Goal: Information Seeking & Learning: Learn about a topic

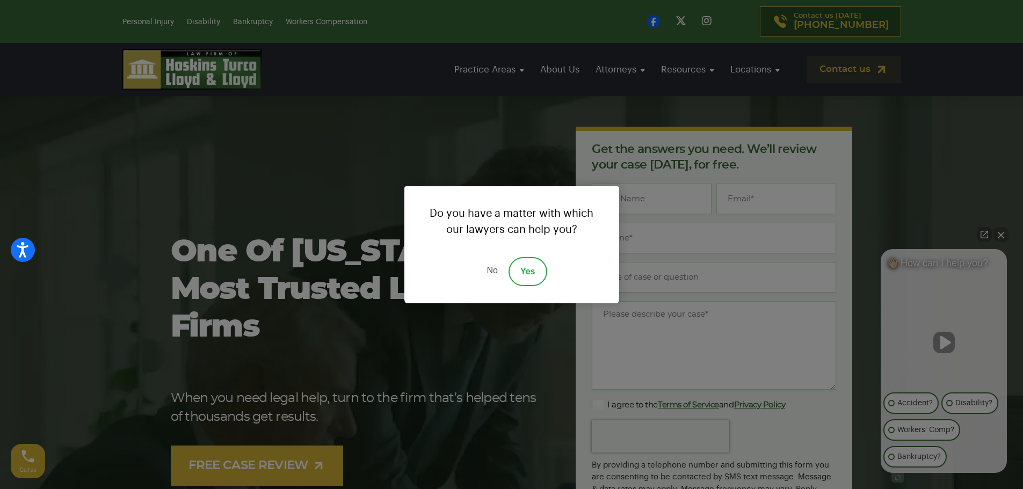
click at [494, 264] on link "No" at bounding box center [492, 271] width 32 height 29
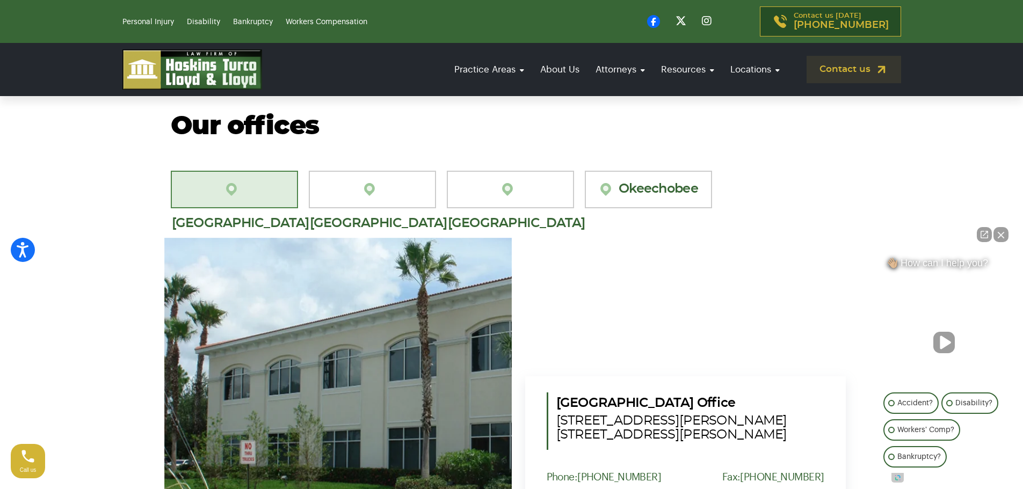
scroll to position [3049, 0]
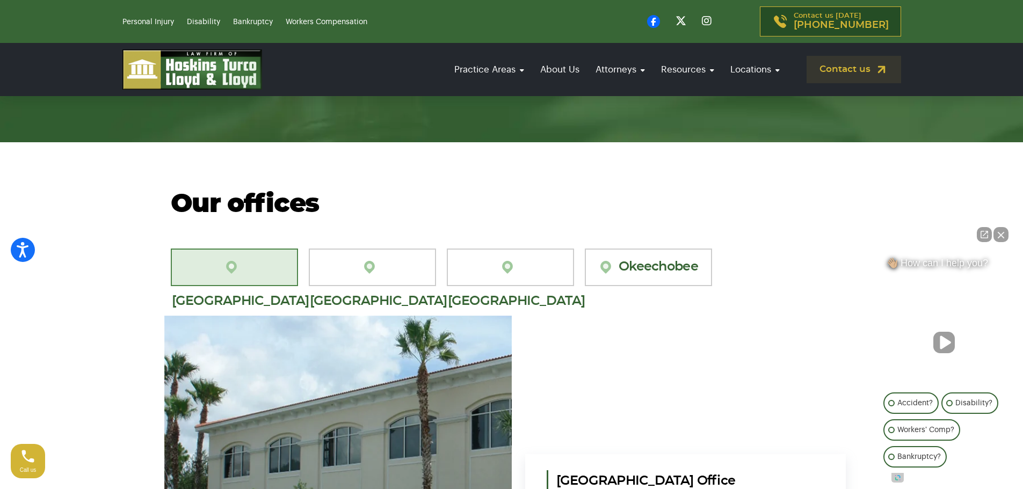
click at [1002, 230] on button "Close Intaker Chat Widget" at bounding box center [1000, 234] width 15 height 15
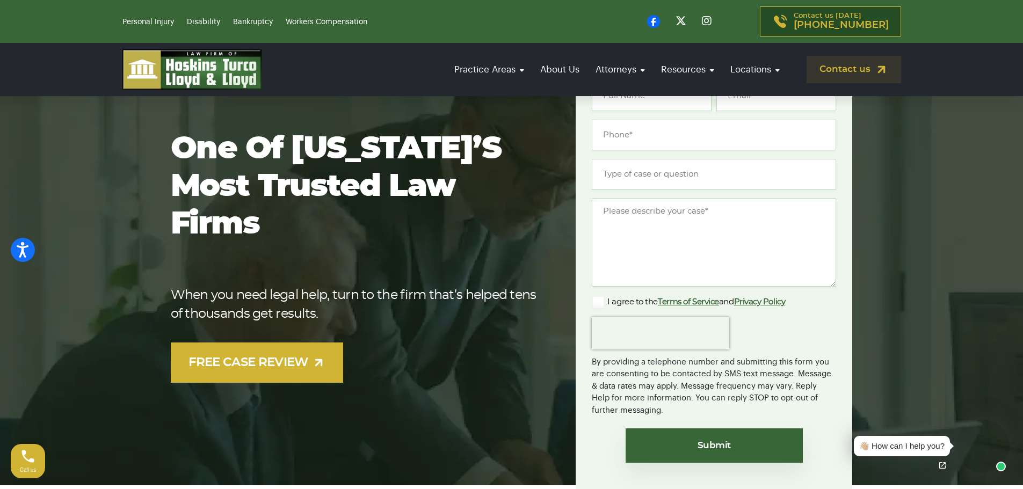
scroll to position [0, 0]
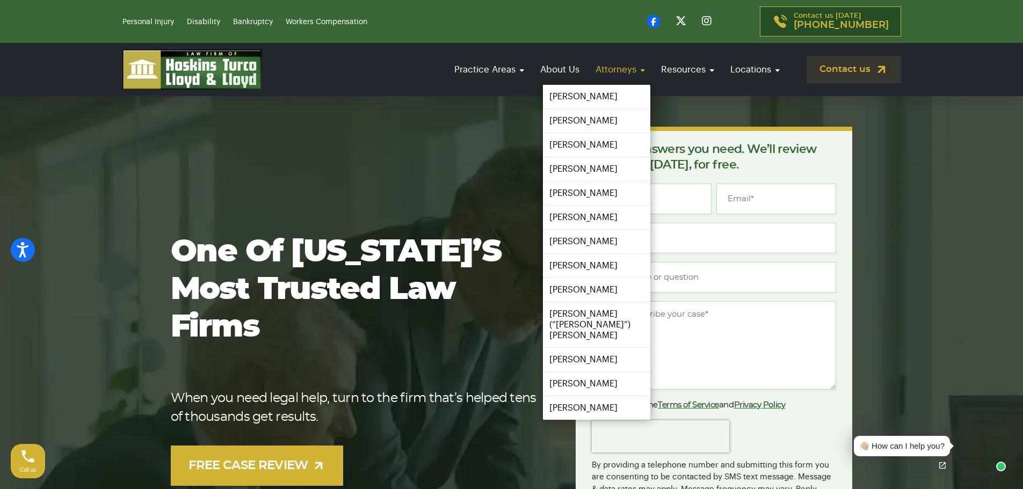
click at [628, 71] on link "Attorneys" at bounding box center [620, 69] width 60 height 31
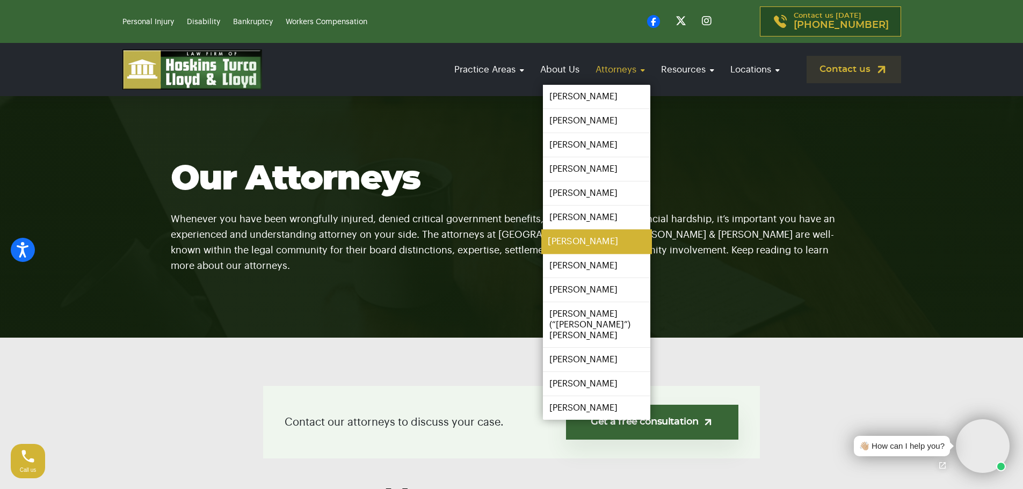
click at [574, 240] on link "[PERSON_NAME]" at bounding box center [596, 242] width 111 height 24
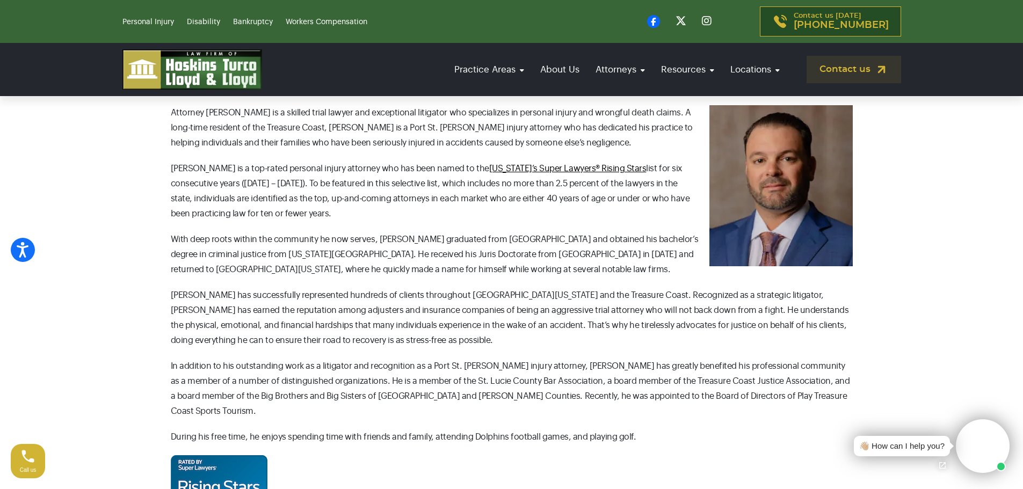
scroll to position [268, 0]
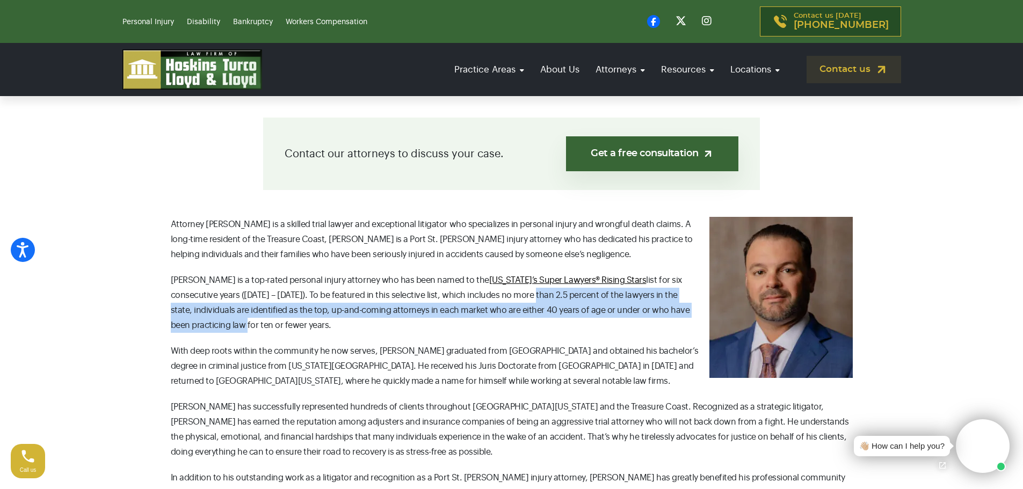
drag, startPoint x: 468, startPoint y: 295, endPoint x: 555, endPoint y: 318, distance: 90.4
click at [693, 315] on p "Josh is a top-rated personal injury attorney who has been named to the Florida’…" at bounding box center [512, 303] width 682 height 60
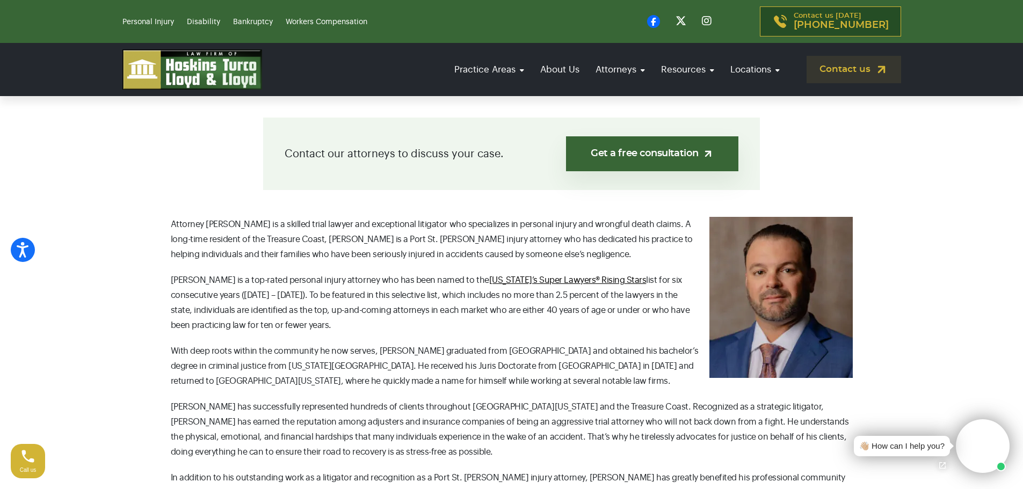
click at [287, 326] on p "Josh is a top-rated personal injury attorney who has been named to the Florida’…" at bounding box center [512, 303] width 682 height 60
click at [230, 325] on p "Josh is a top-rated personal injury attorney who has been named to the Florida’…" at bounding box center [512, 303] width 682 height 60
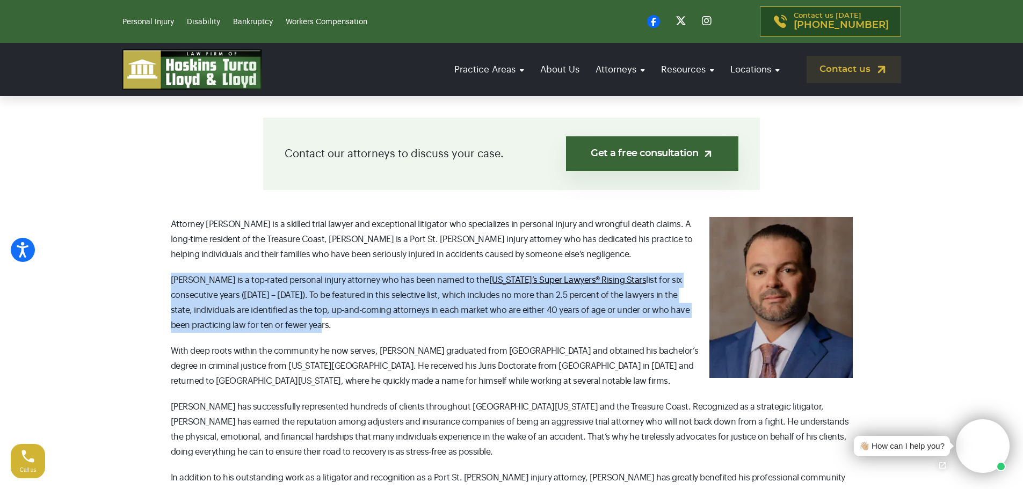
drag, startPoint x: 246, startPoint y: 327, endPoint x: 161, endPoint y: 275, distance: 99.5
click at [161, 274] on div "Contact our attorneys to discuss your case. Get a free consultation Attorney Jo…" at bounding box center [511, 383] width 709 height 530
click at [164, 275] on div "Contact our attorneys to discuss your case. Get a free consultation Attorney Jo…" at bounding box center [511, 383] width 709 height 530
drag, startPoint x: 173, startPoint y: 277, endPoint x: 242, endPoint y: 314, distance: 78.5
click at [242, 341] on div "Attorney Josh Heller is a skilled trial lawyer and exceptional litigator who sp…" at bounding box center [512, 432] width 682 height 431
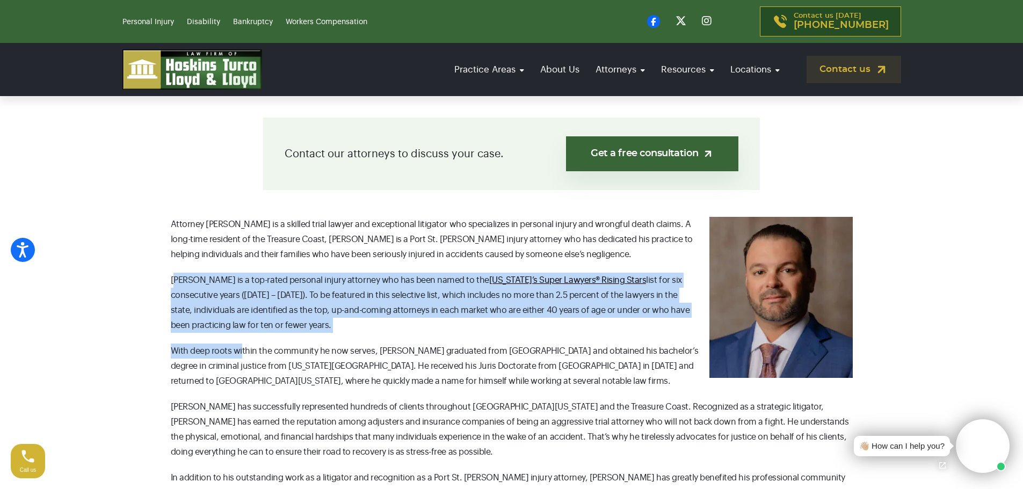
click at [243, 312] on p "Josh is a top-rated personal injury attorney who has been named to the Florida’…" at bounding box center [512, 303] width 682 height 60
drag, startPoint x: 243, startPoint y: 328, endPoint x: 157, endPoint y: 272, distance: 101.7
click at [157, 272] on div "Contact our attorneys to discuss your case. Get a free consultation Attorney Jo…" at bounding box center [511, 383] width 709 height 530
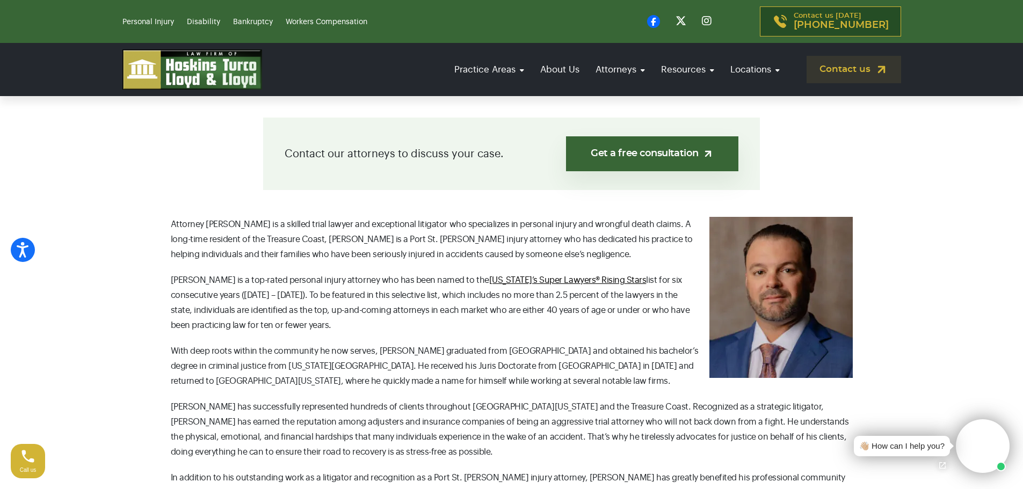
click at [201, 258] on p "Attorney Josh Heller is a skilled trial lawyer and exceptional litigator who sp…" at bounding box center [512, 239] width 682 height 45
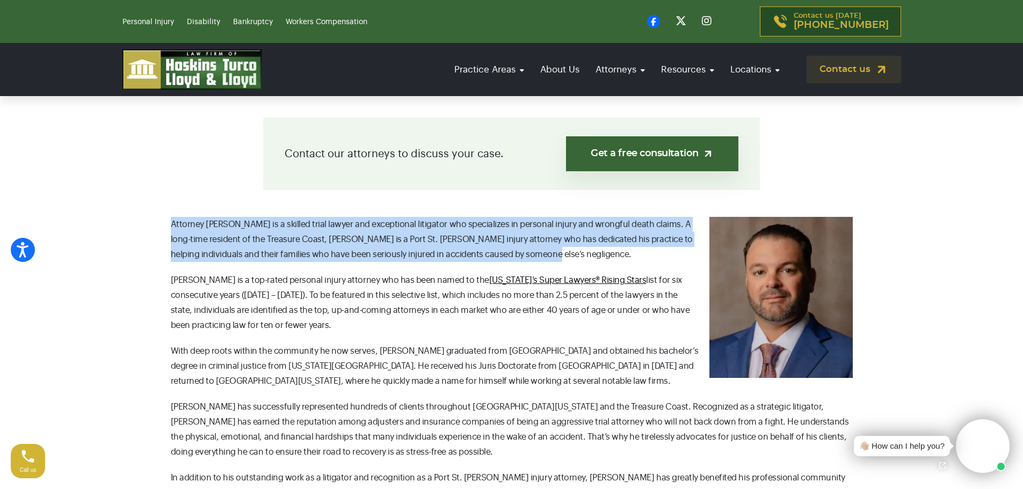
drag, startPoint x: 479, startPoint y: 258, endPoint x: 165, endPoint y: 229, distance: 316.0
click at [165, 229] on div "Contact our attorneys to discuss your case. Get a free consultation Attorney Jo…" at bounding box center [511, 383] width 709 height 530
click at [510, 252] on p "Attorney Josh Heller is a skilled trial lawyer and exceptional litigator who sp…" at bounding box center [512, 239] width 682 height 45
